Goal: Connect with others: Connect with others

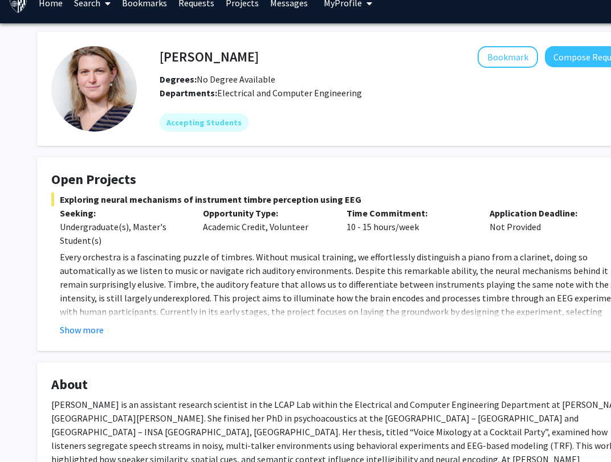
scroll to position [18, 0]
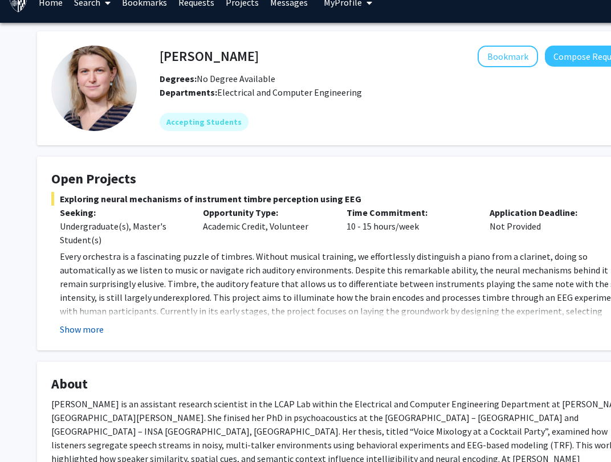
click at [85, 327] on button "Show more" at bounding box center [82, 329] width 44 height 14
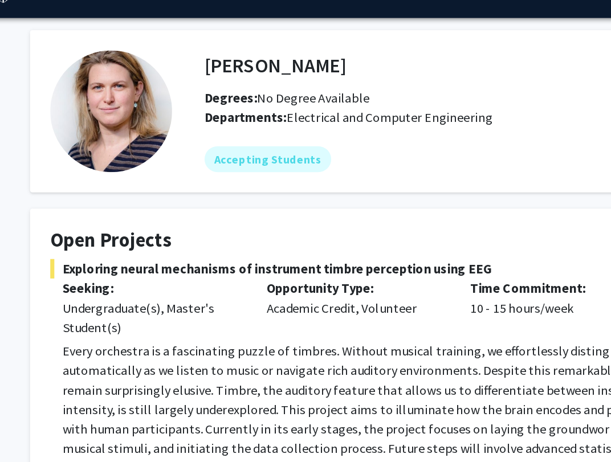
scroll to position [27, 16]
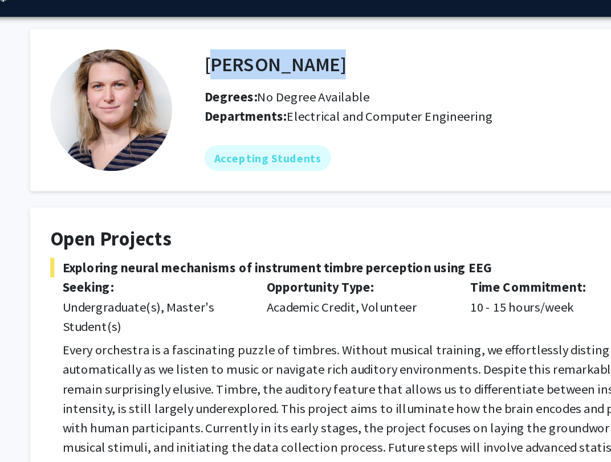
drag, startPoint x: 263, startPoint y: 48, endPoint x: 142, endPoint y: 50, distance: 120.8
click at [143, 50] on div "[PERSON_NAME] Bookmark Compose Request" at bounding box center [380, 47] width 490 height 22
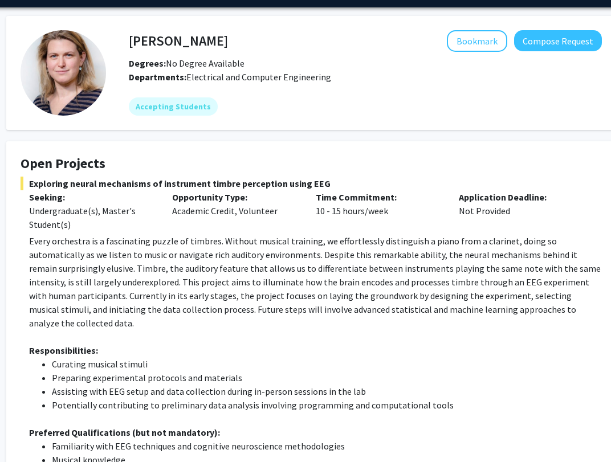
scroll to position [0, 31]
